Goal: Go to known website: Go to known website

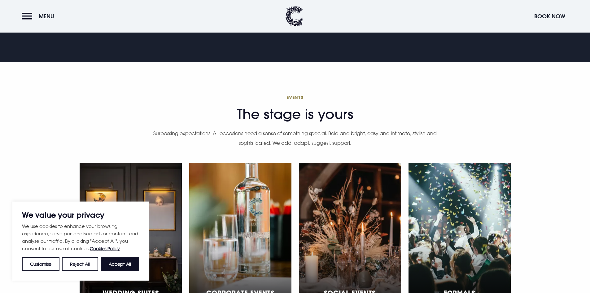
scroll to position [1733, 0]
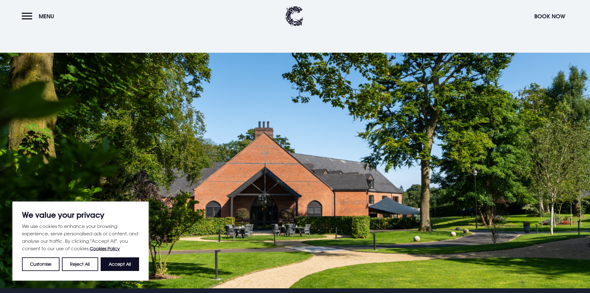
scroll to position [1393, 0]
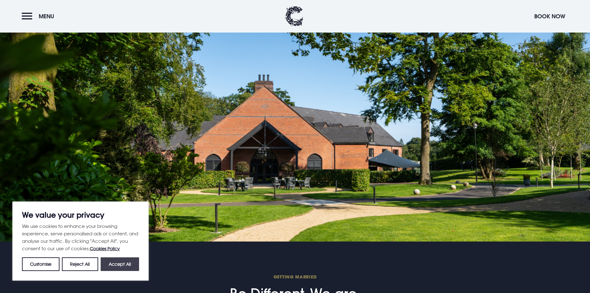
click at [123, 263] on button "Accept All" at bounding box center [120, 264] width 38 height 14
checkbox input "true"
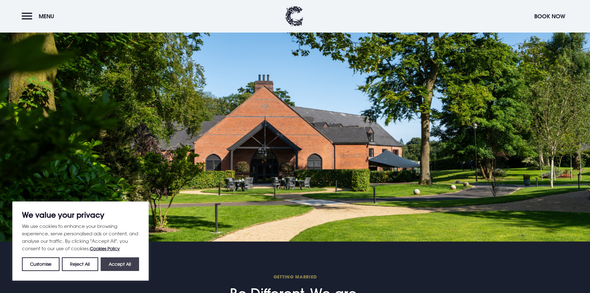
checkbox input "true"
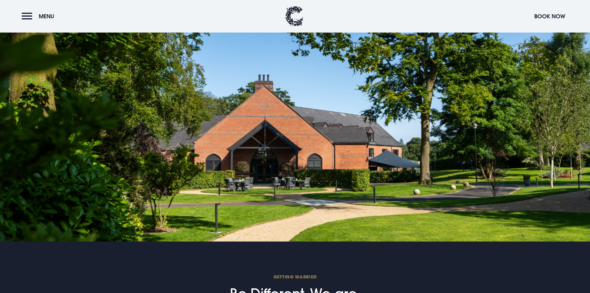
drag, startPoint x: 332, startPoint y: 156, endPoint x: 276, endPoint y: 151, distance: 56.0
click at [276, 151] on div at bounding box center [295, 123] width 590 height 235
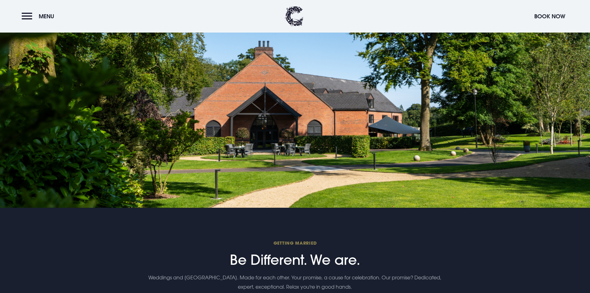
scroll to position [1365, 0]
